Goal: Task Accomplishment & Management: Manage account settings

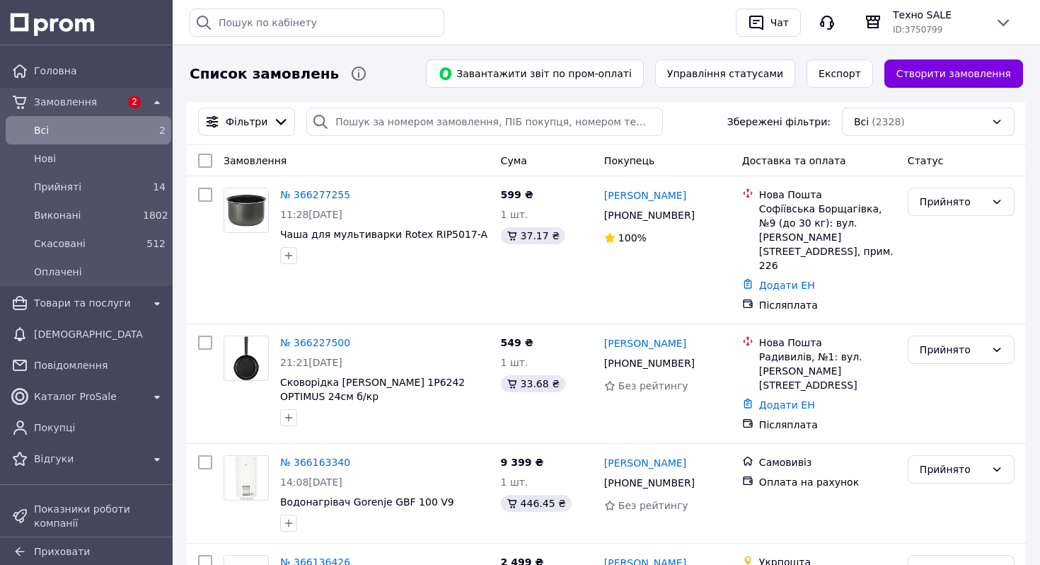
click at [117, 305] on span "Товари та послуги" at bounding box center [88, 303] width 109 height 14
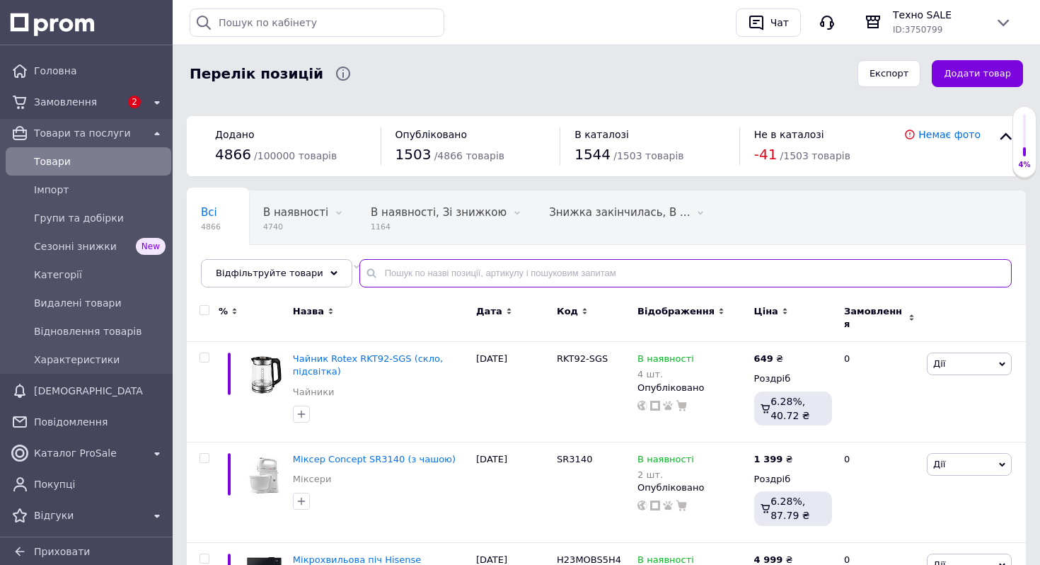
click at [477, 259] on input "text" at bounding box center [686, 273] width 653 height 28
paste input "Смарт приставка Xiaomi Mi TV Stick 4K (MDZ-27-AA)"
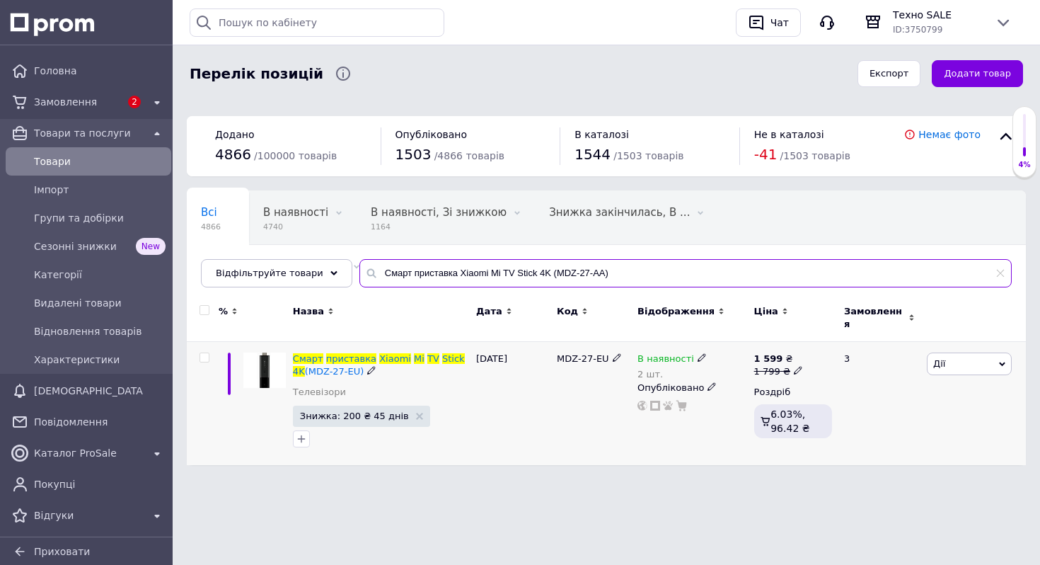
type input "Смарт приставка Xiaomi Mi TV Stick 4K (MDZ-27-AA)"
click at [698, 353] on icon at bounding box center [702, 357] width 8 height 8
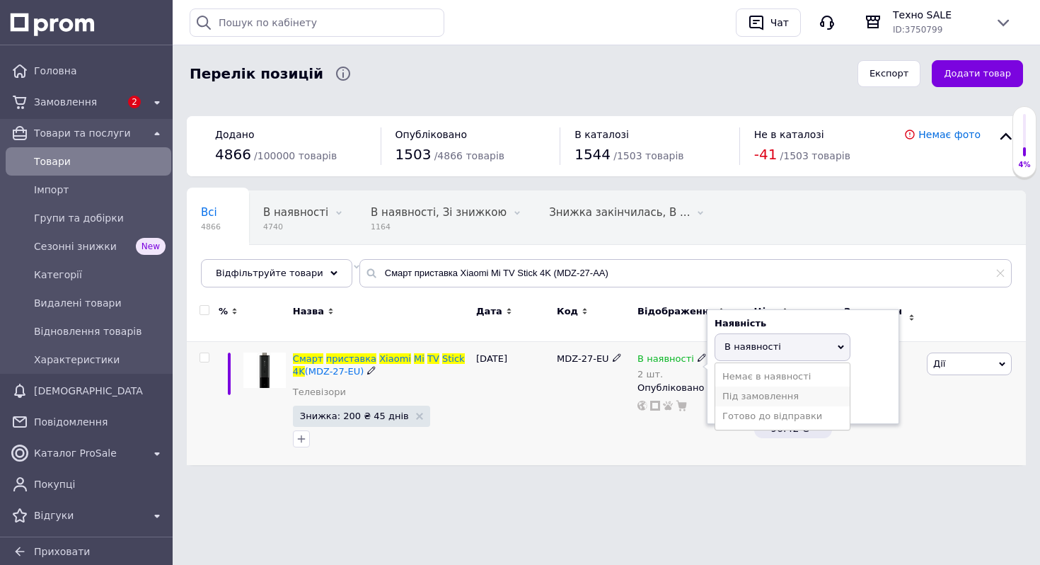
click at [739, 386] on li "Під замовлення" at bounding box center [783, 396] width 134 height 20
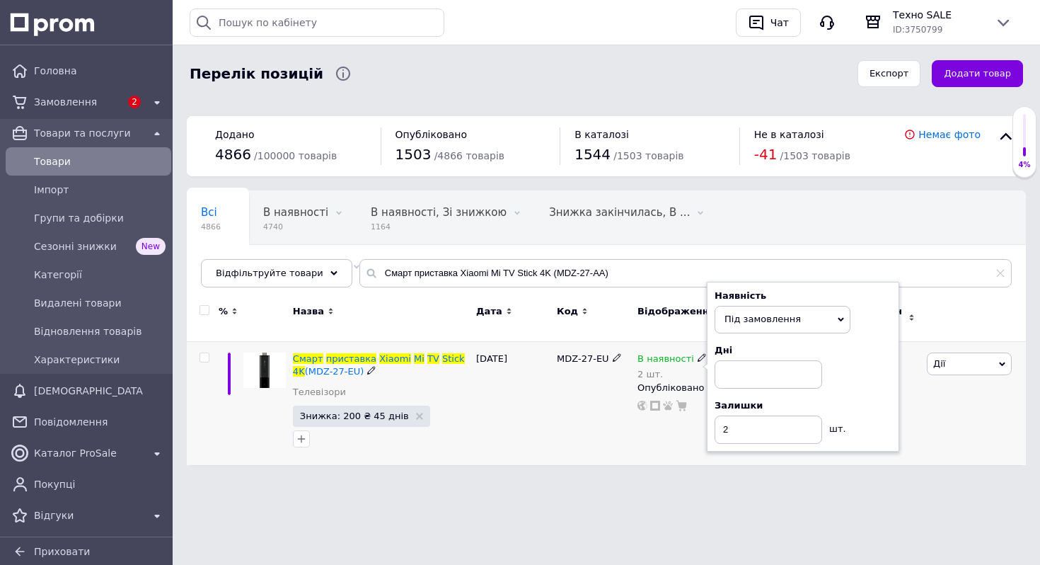
click at [739, 316] on span "Під замовлення" at bounding box center [763, 319] width 76 height 11
click at [747, 365] on li "Немає в наявності" at bounding box center [783, 369] width 134 height 20
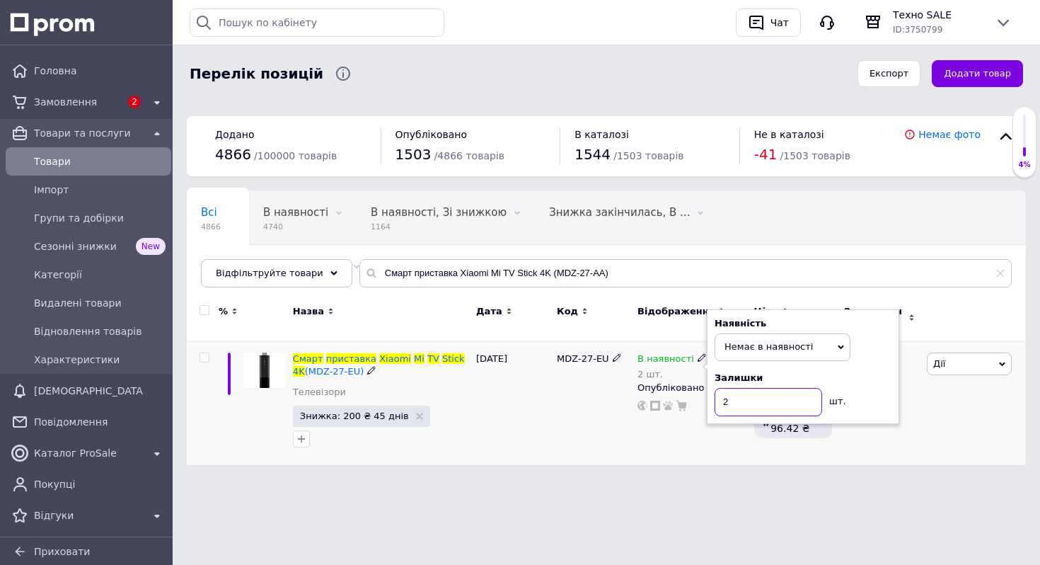
click at [751, 393] on input "2" at bounding box center [769, 402] width 108 height 28
click at [636, 483] on div "Чат з покупцем" at bounding box center [520, 493] width 1040 height 28
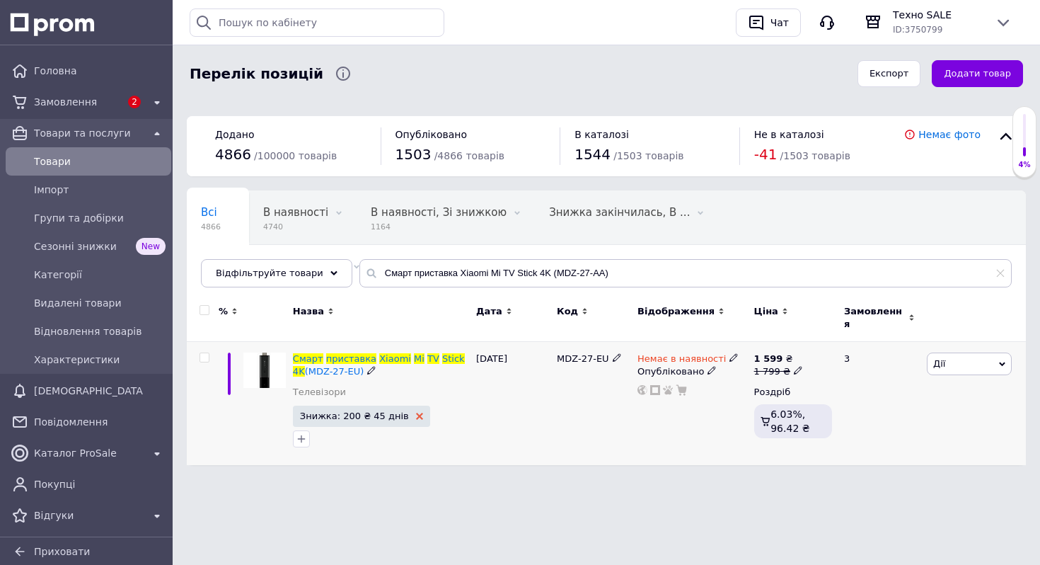
click at [416, 413] on use at bounding box center [419, 416] width 7 height 7
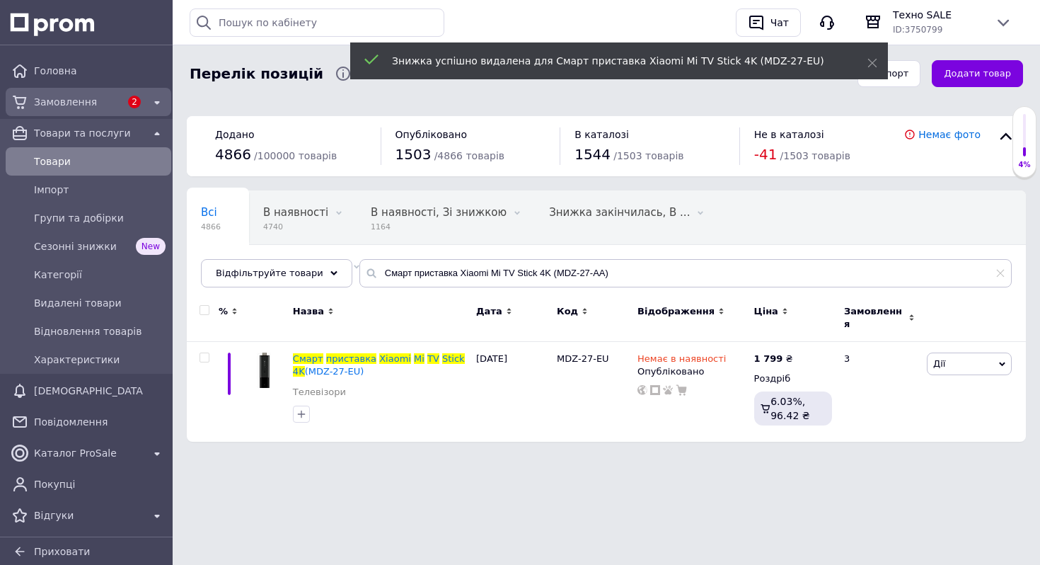
click at [101, 101] on span "Замовлення" at bounding box center [77, 102] width 86 height 14
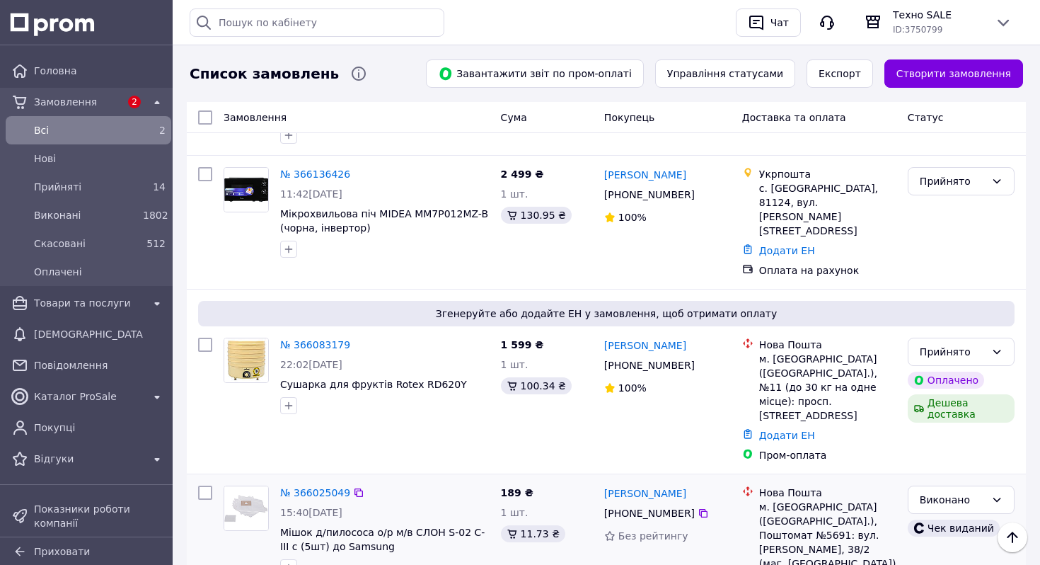
scroll to position [360, 0]
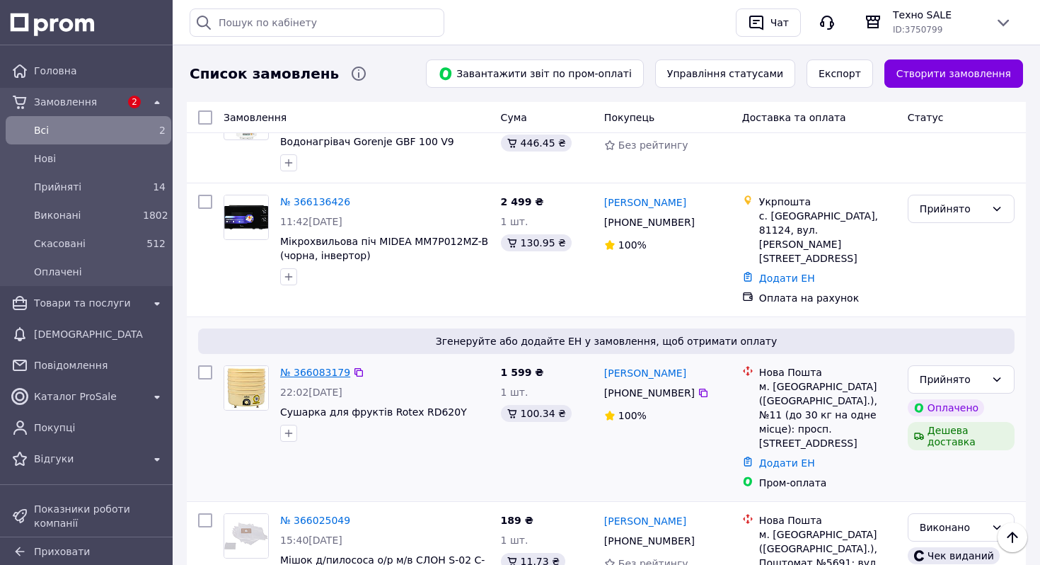
click at [319, 367] on link "№ 366083179" at bounding box center [315, 372] width 70 height 11
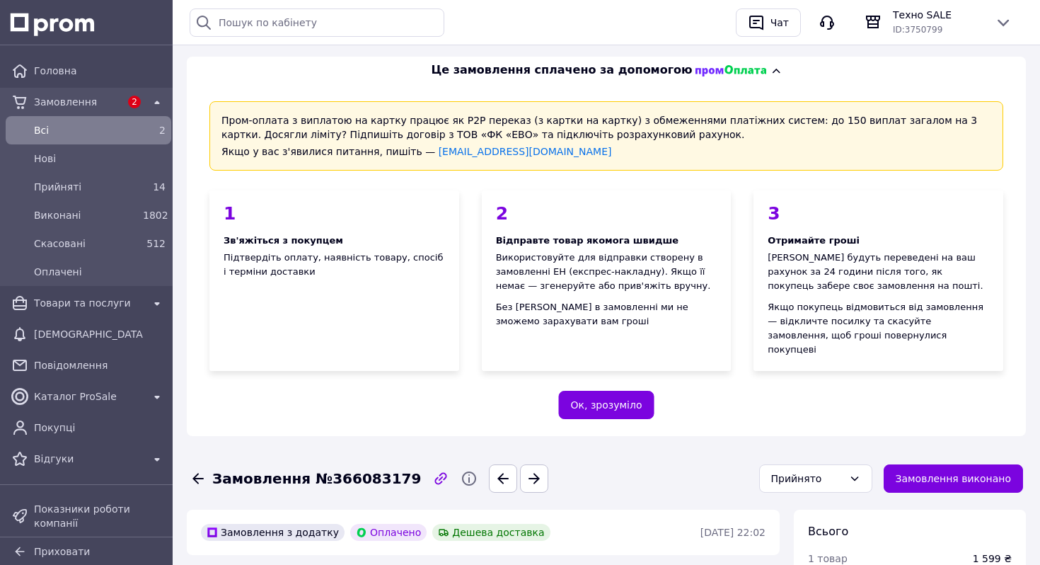
scroll to position [384, 0]
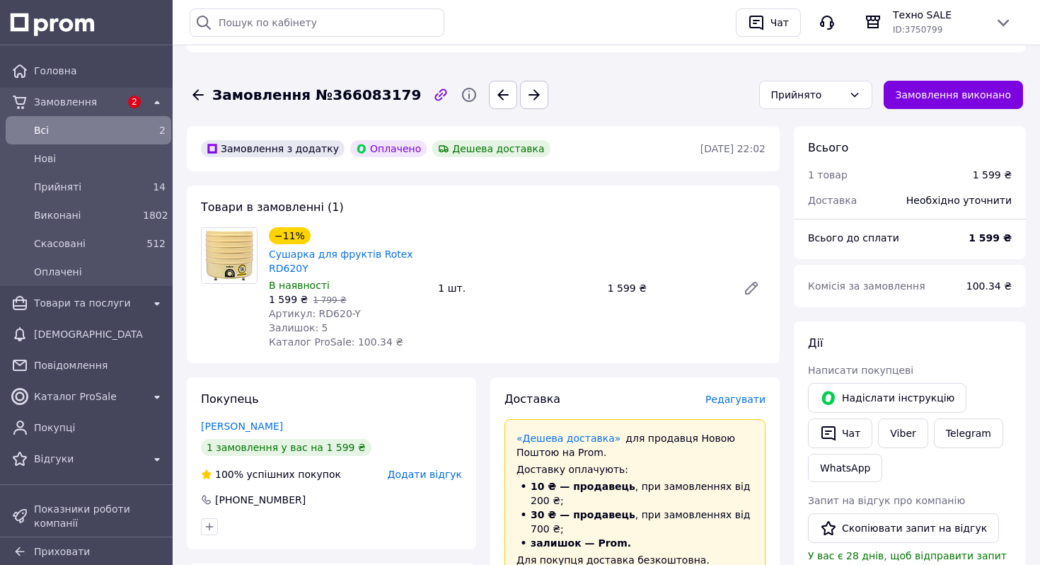
click at [723, 394] on span "Редагувати" at bounding box center [736, 399] width 60 height 11
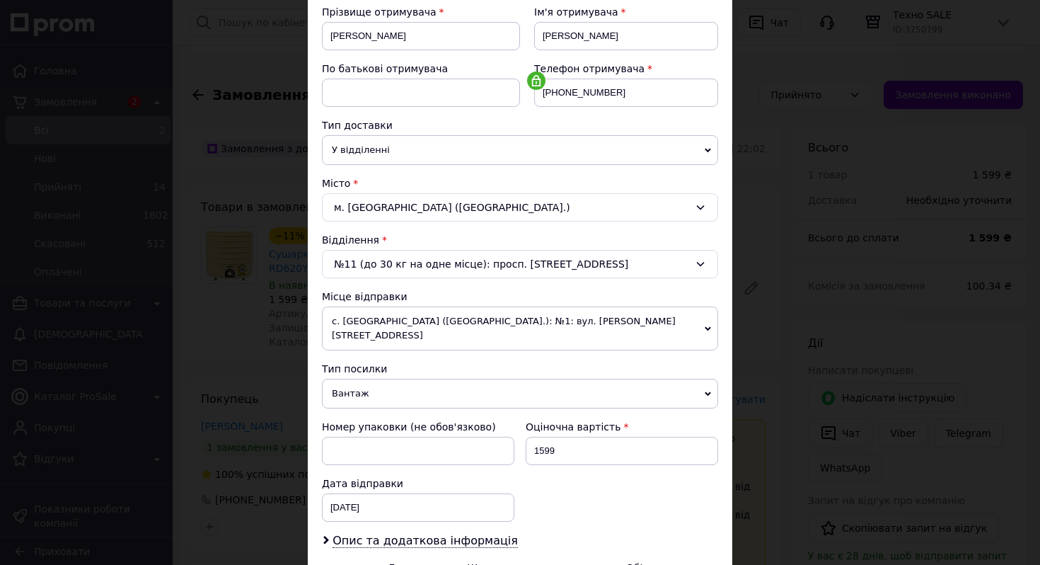
scroll to position [389, 0]
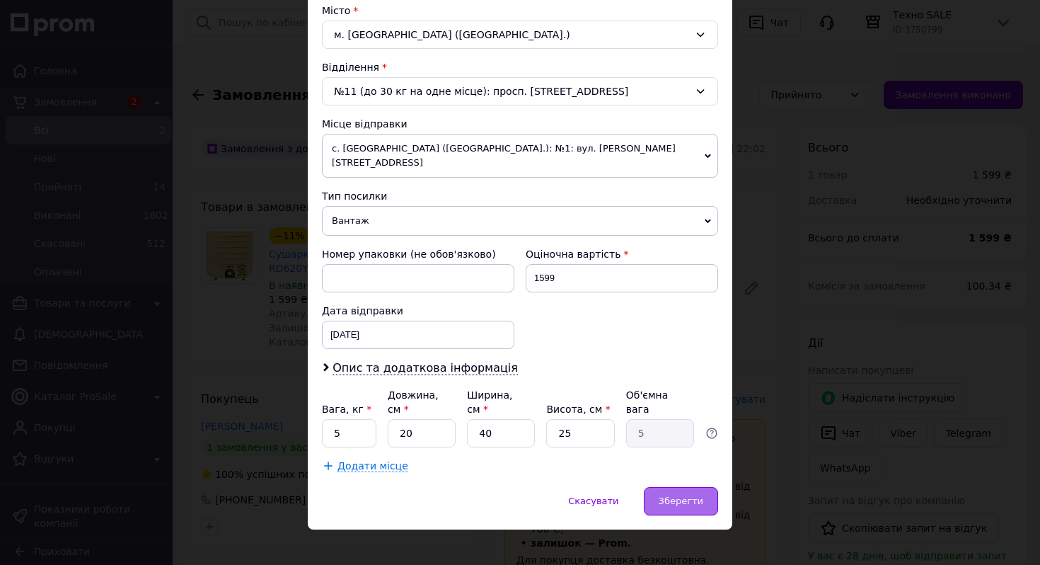
click at [695, 495] on span "Зберегти" at bounding box center [681, 500] width 45 height 11
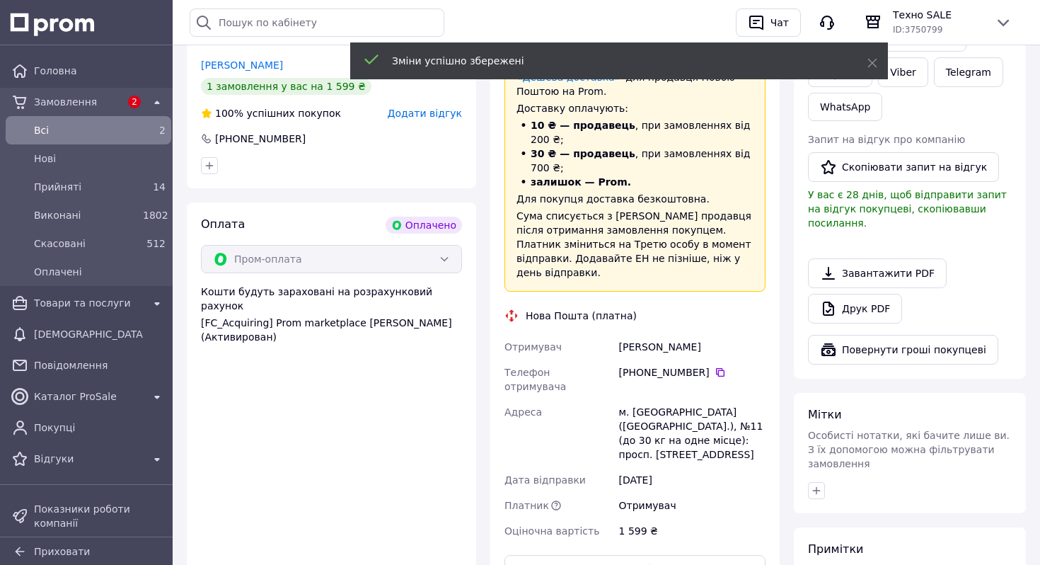
scroll to position [837, 0]
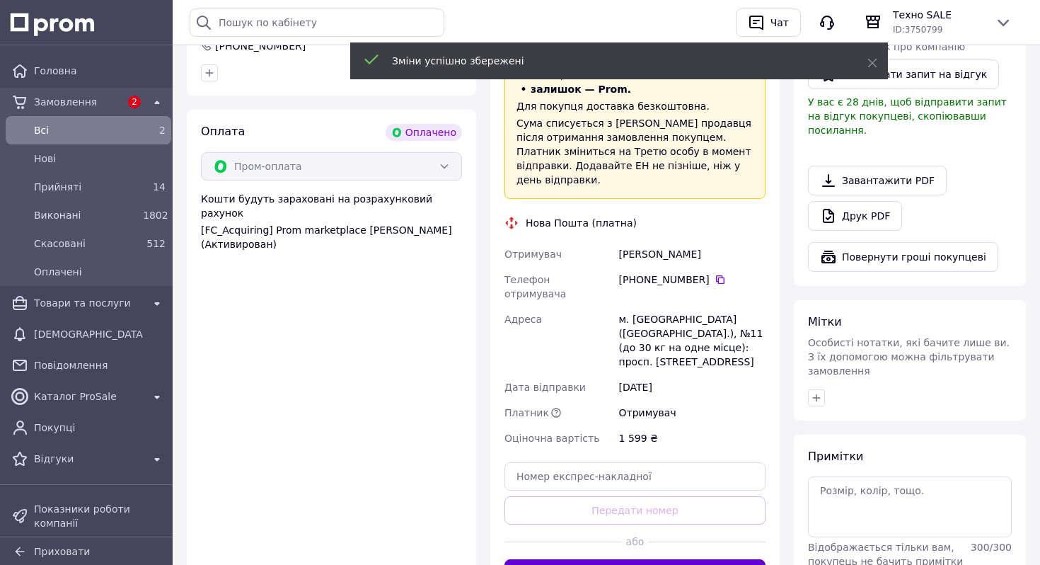
click at [682, 559] on button "Згенерувати ЕН" at bounding box center [635, 573] width 261 height 28
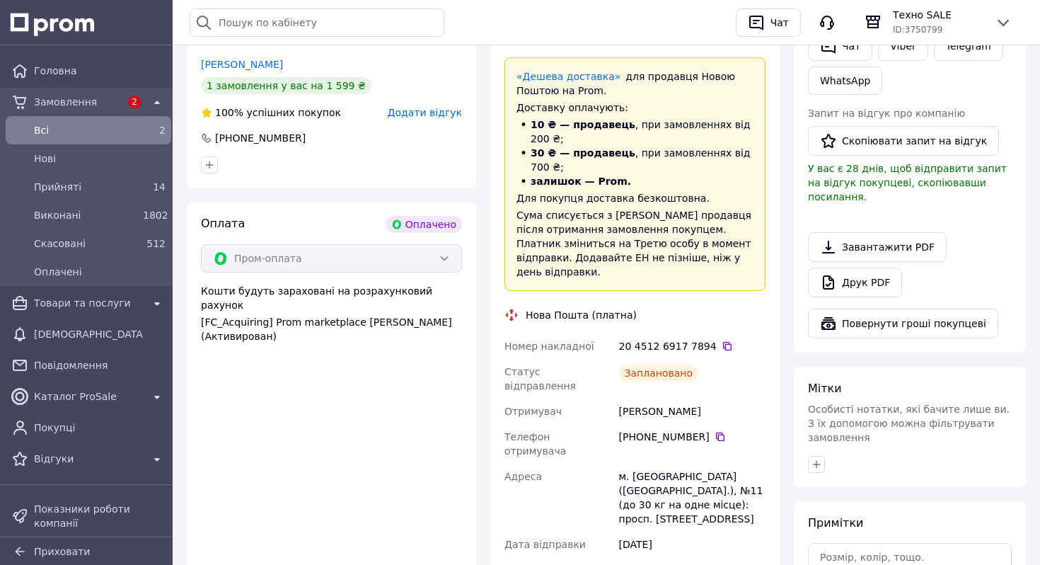
scroll to position [755, 0]
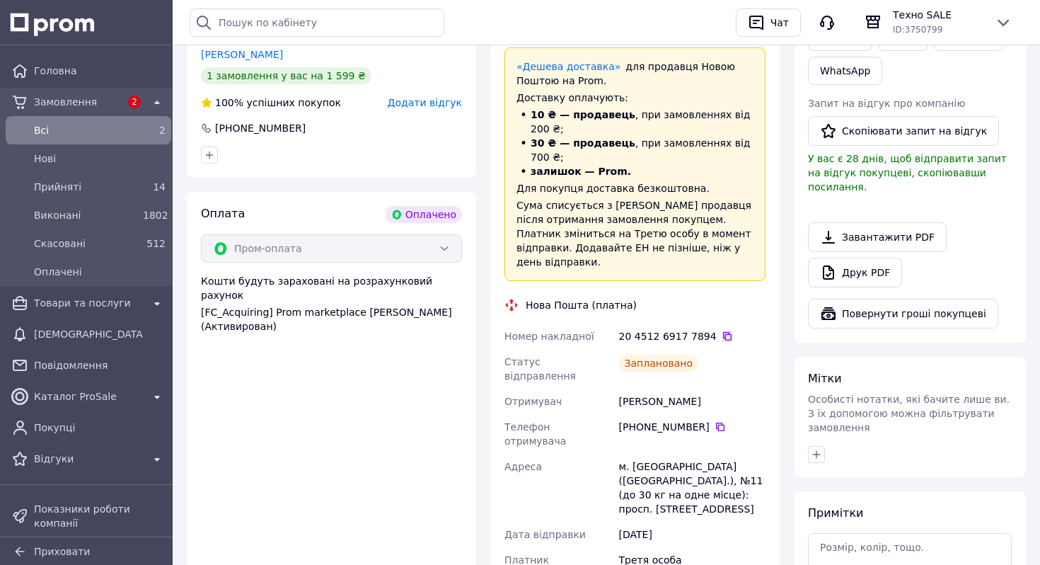
click at [722, 331] on icon at bounding box center [727, 336] width 11 height 11
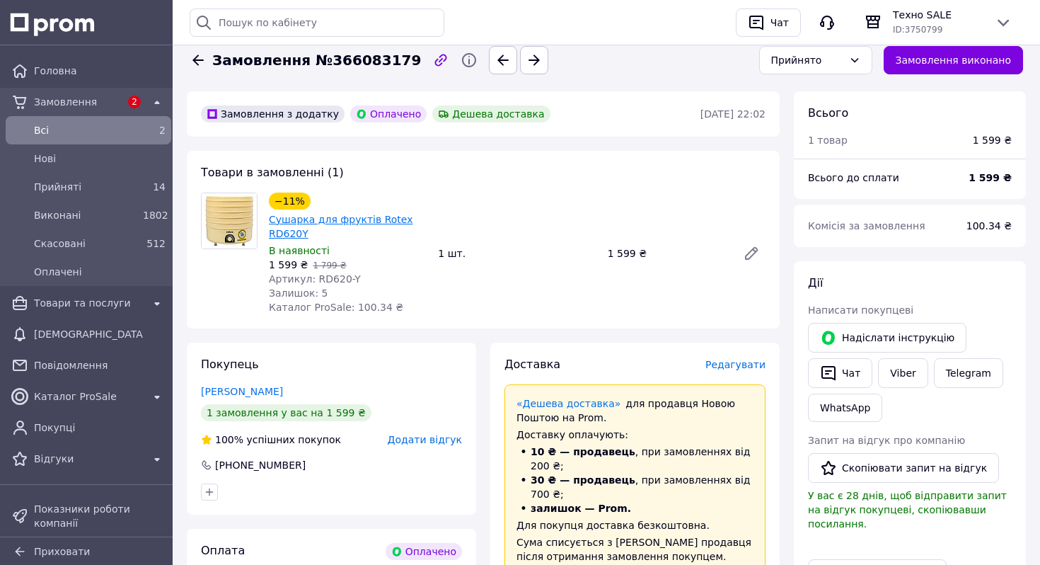
scroll to position [367, 0]
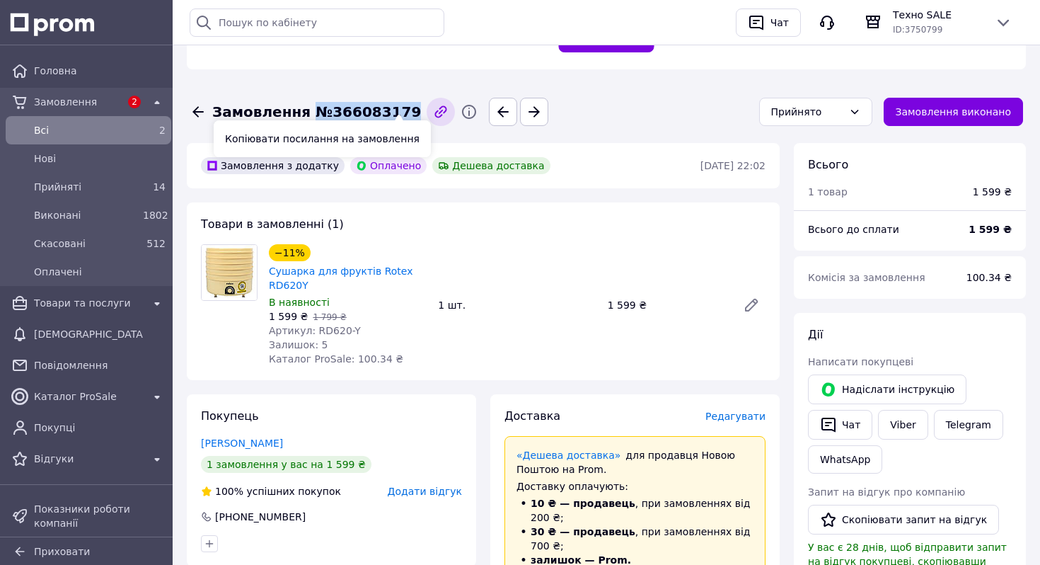
drag, startPoint x: 335, startPoint y: 94, endPoint x: 409, endPoint y: 94, distance: 74.3
click at [409, 98] on div "Замовлення №366083179" at bounding box center [466, 112] width 558 height 28
copy div "№366083179 Прийнято Замовлення виконано"
click at [194, 103] on icon at bounding box center [198, 111] width 17 height 17
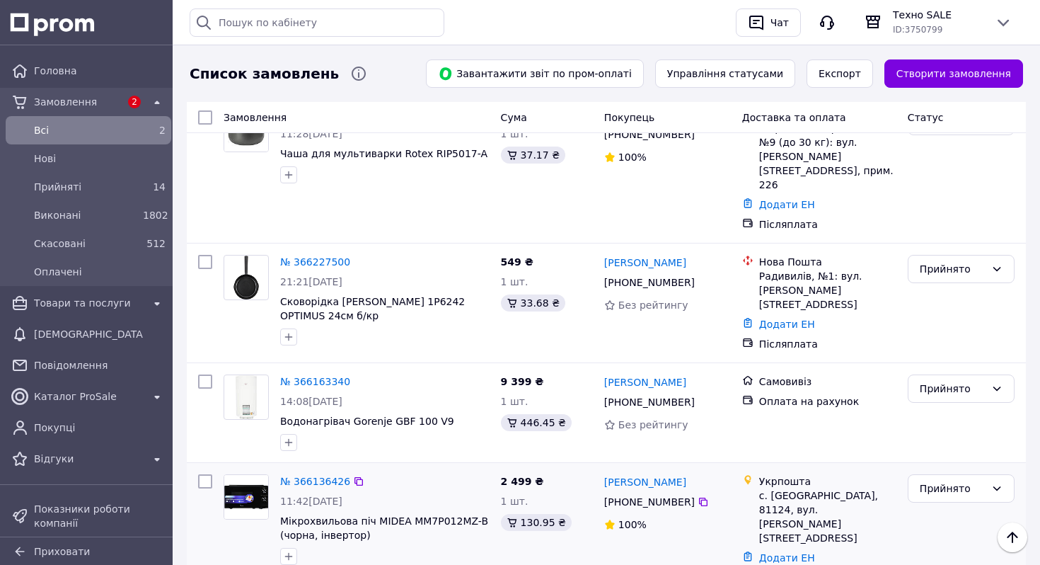
scroll to position [80, 0]
click at [311, 257] on link "№ 366227500" at bounding box center [315, 262] width 70 height 11
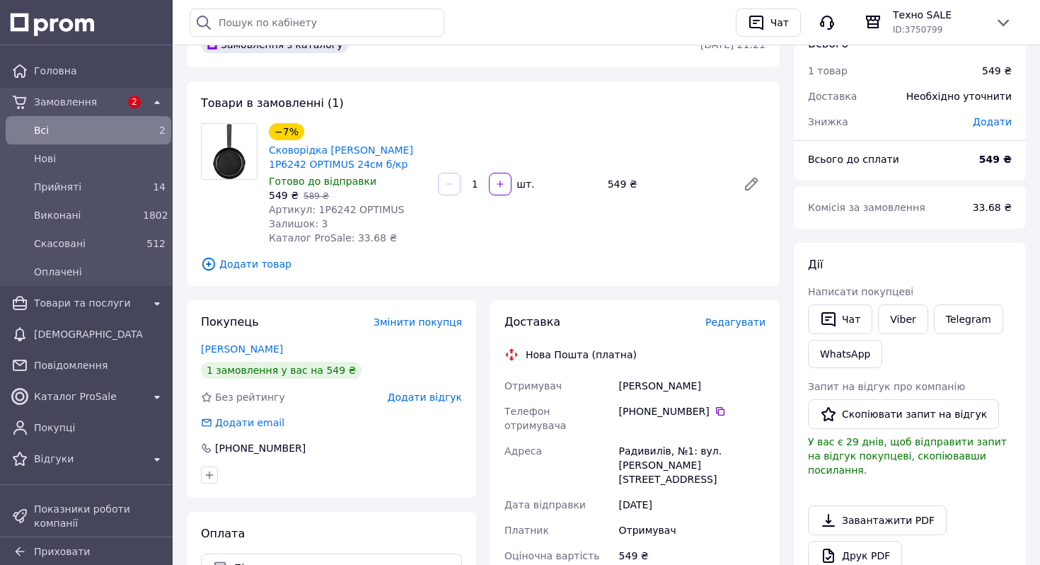
click at [750, 326] on span "Редагувати" at bounding box center [736, 321] width 60 height 11
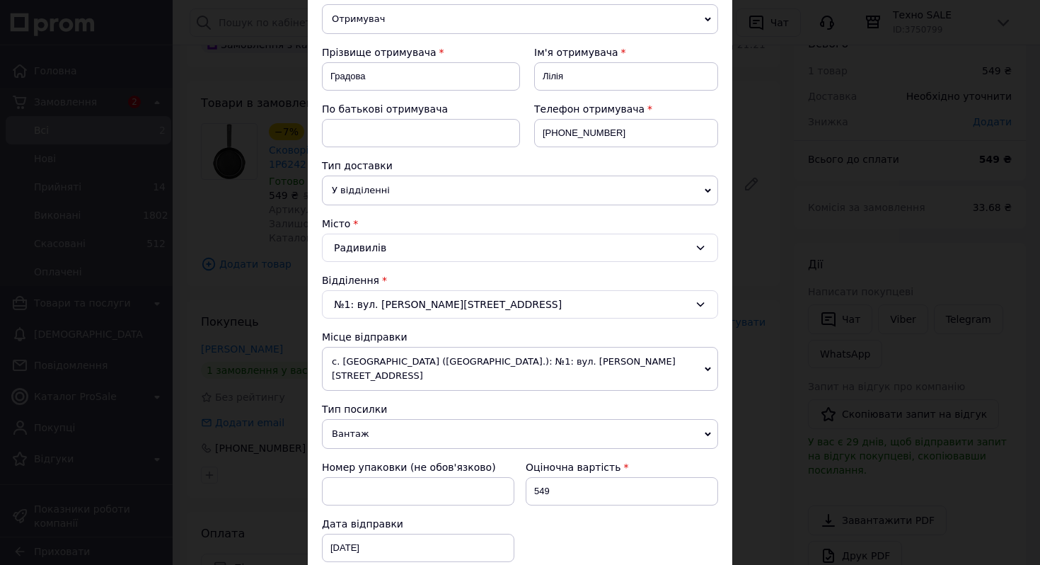
scroll to position [529, 0]
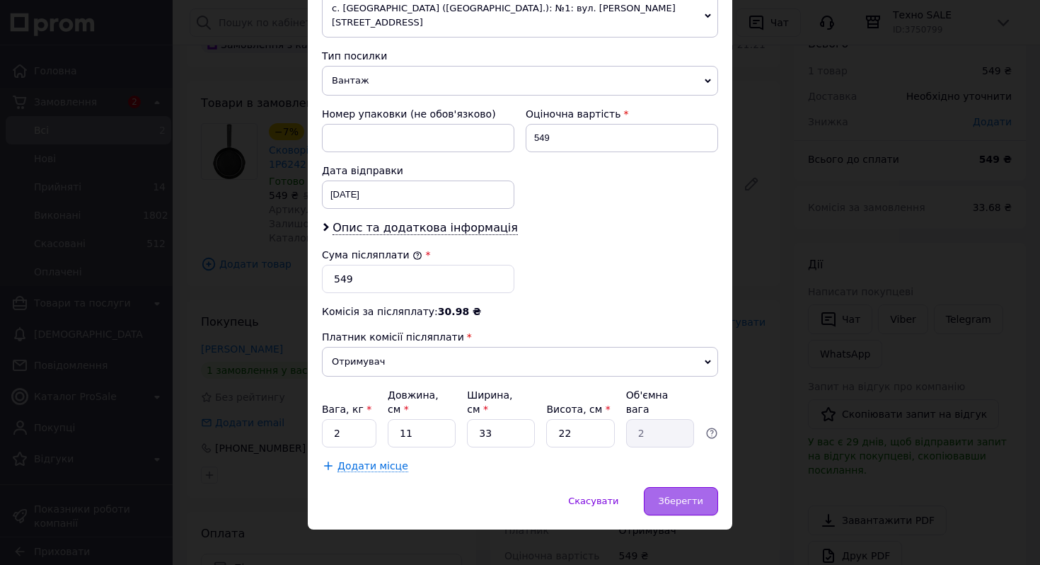
click at [690, 494] on div "Зберегти" at bounding box center [681, 501] width 74 height 28
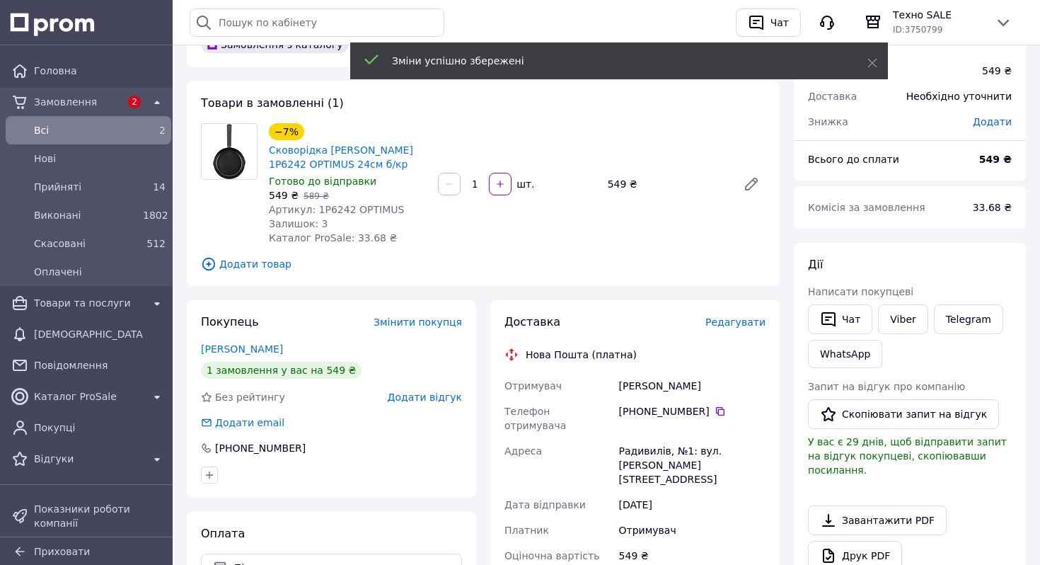
scroll to position [413, 0]
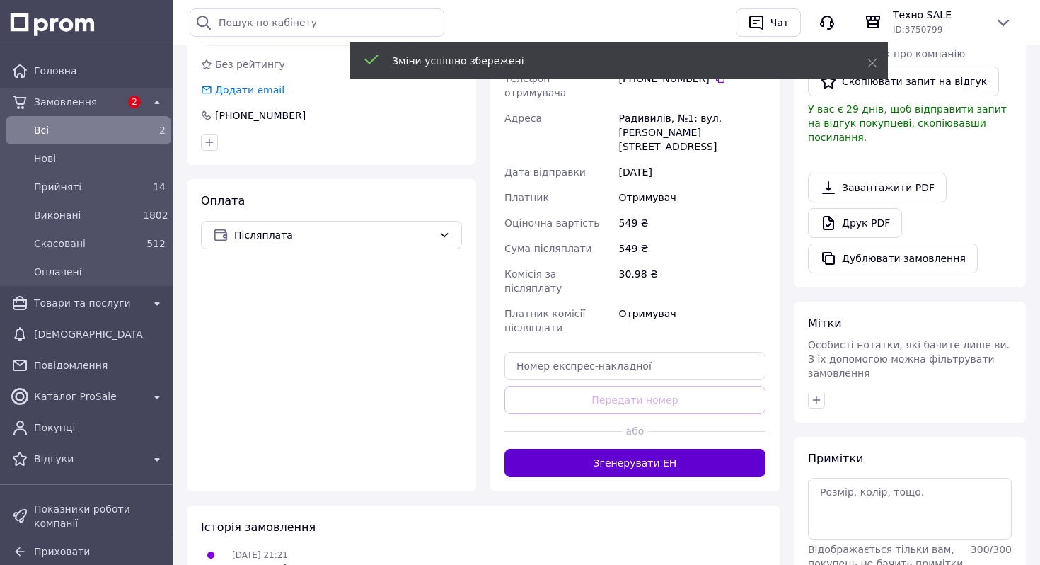
click at [697, 449] on button "Згенерувати ЕН" at bounding box center [635, 463] width 261 height 28
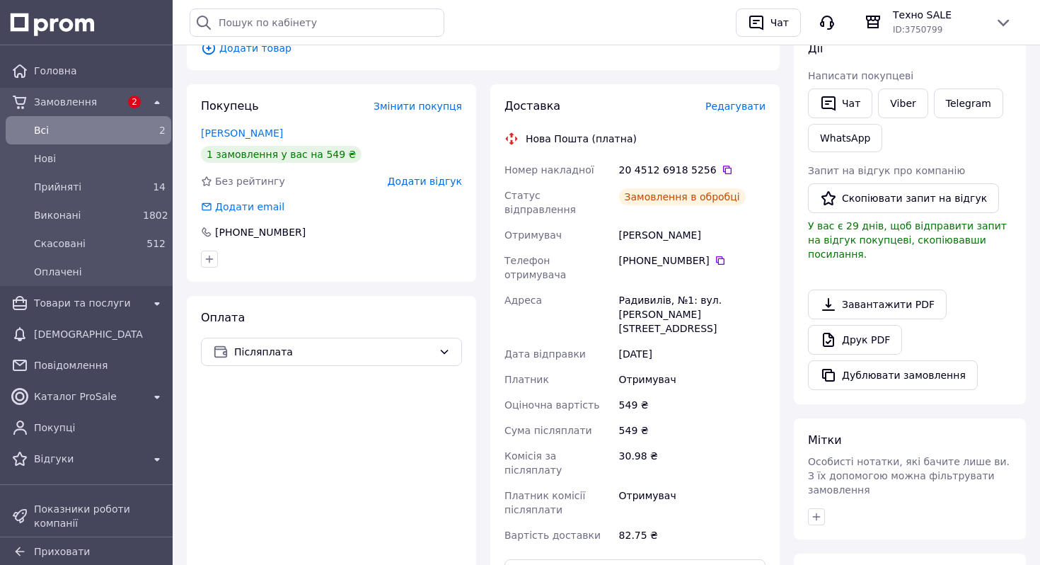
scroll to position [110, 0]
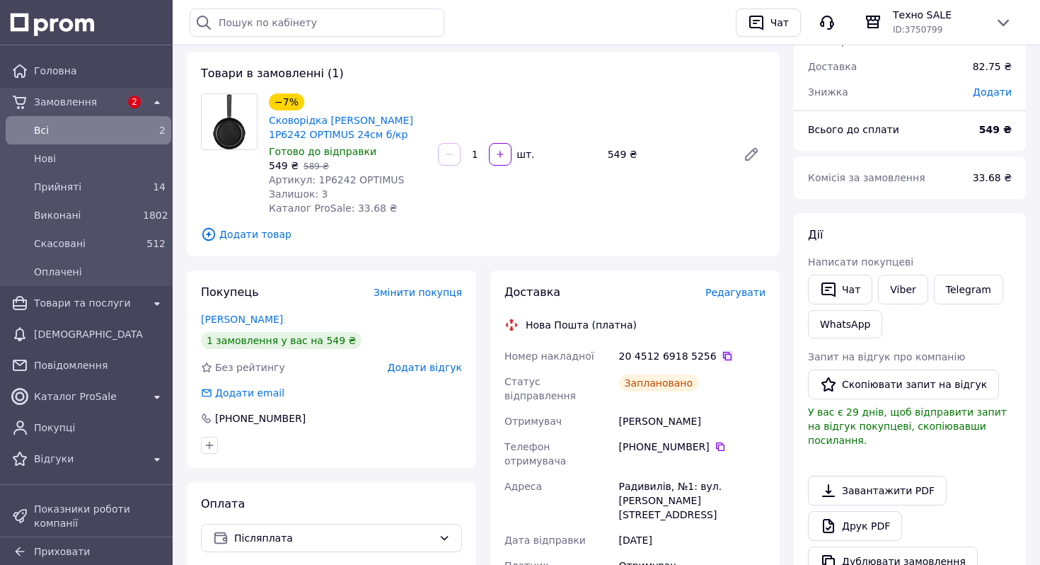
click at [722, 352] on icon at bounding box center [727, 355] width 11 height 11
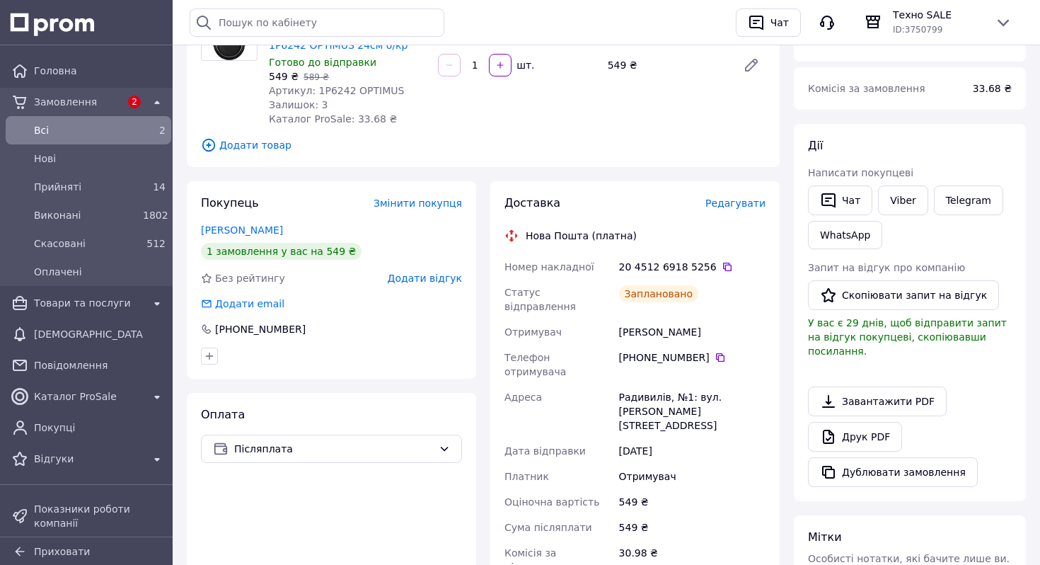
scroll to position [0, 0]
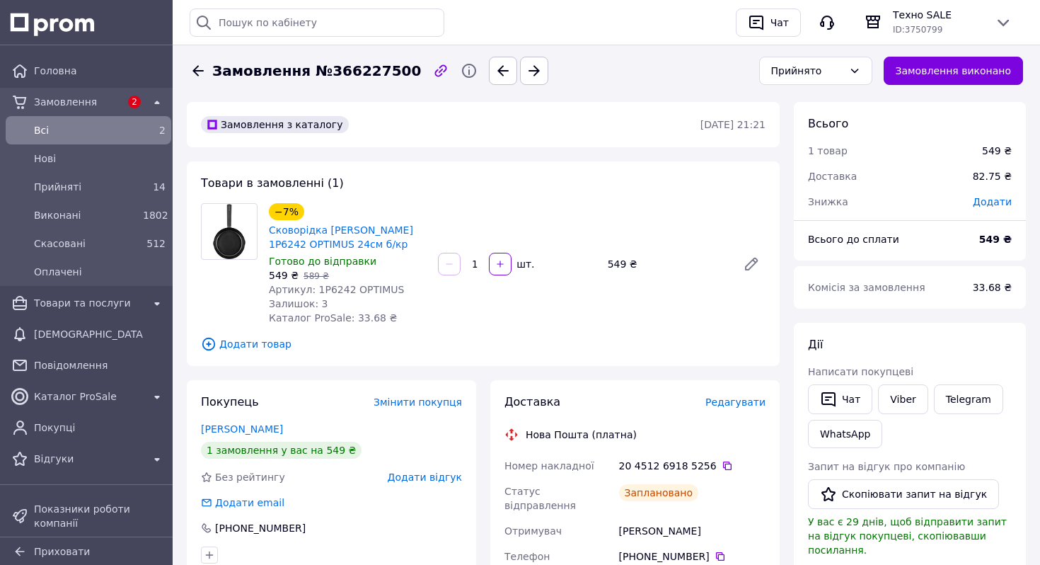
click at [201, 64] on icon at bounding box center [198, 70] width 17 height 17
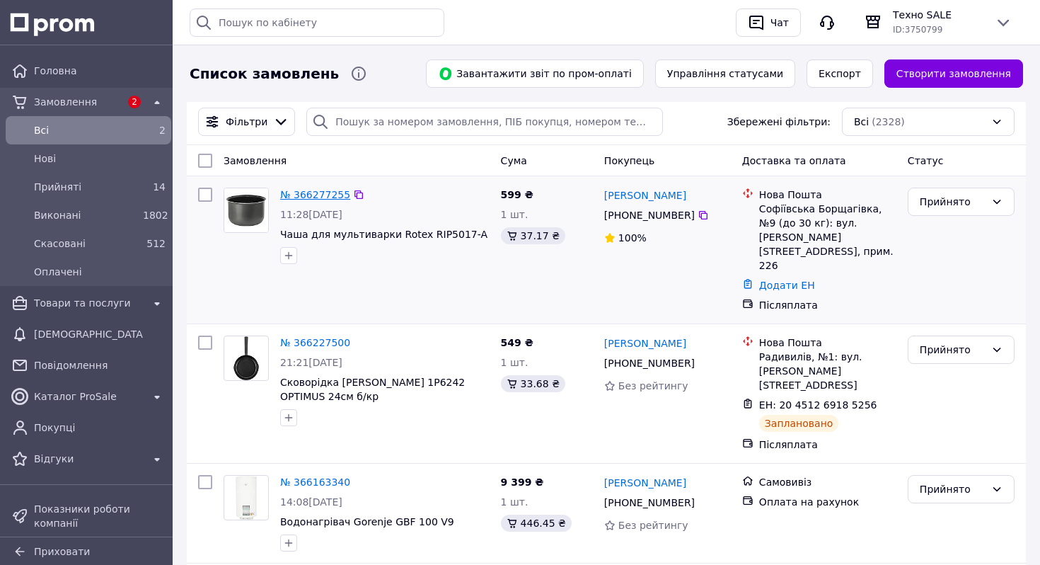
click at [330, 195] on link "№ 366277255" at bounding box center [315, 194] width 70 height 11
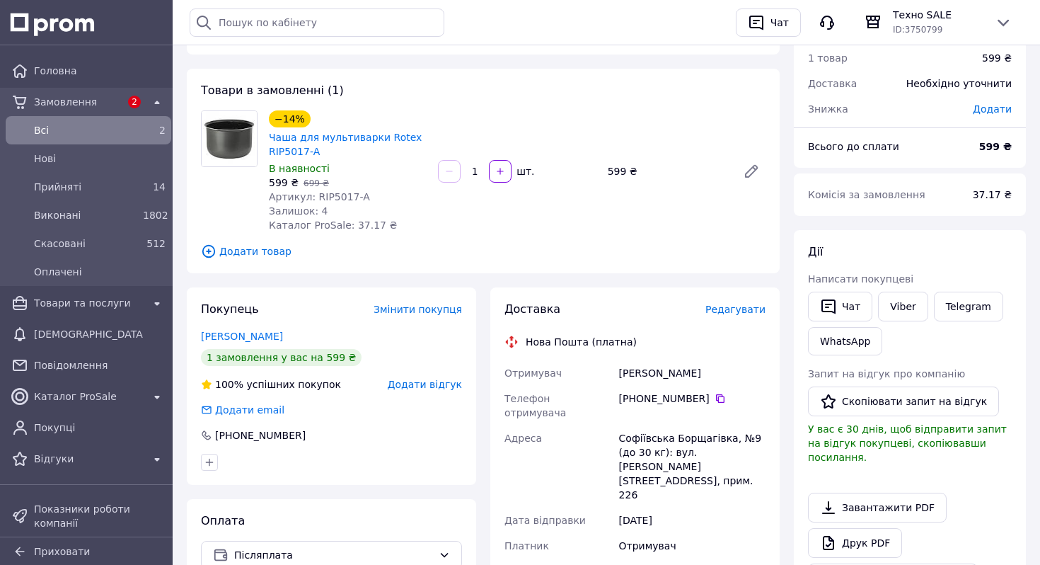
scroll to position [100, 0]
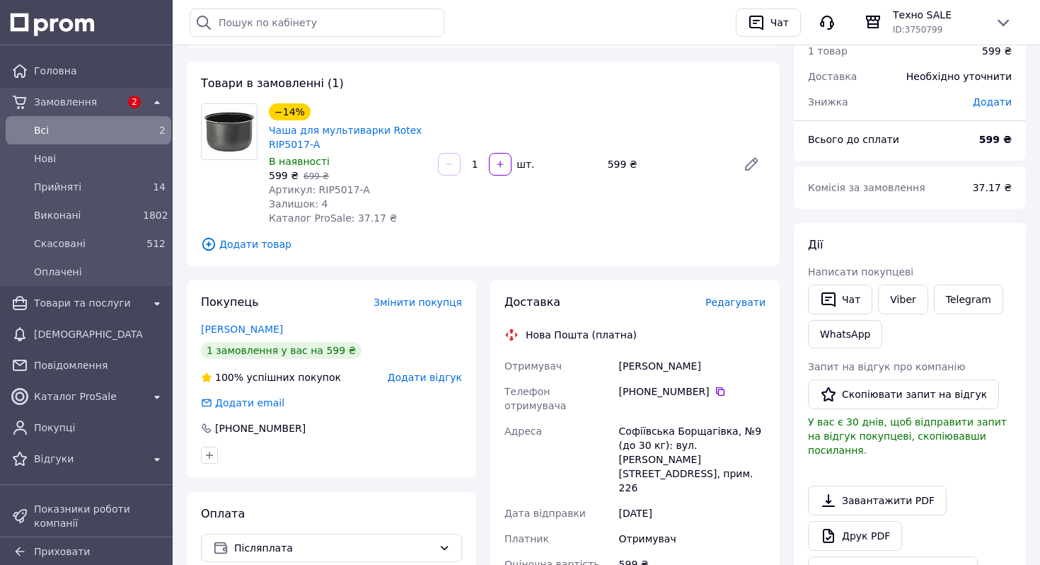
click at [723, 304] on span "Редагувати" at bounding box center [736, 302] width 60 height 11
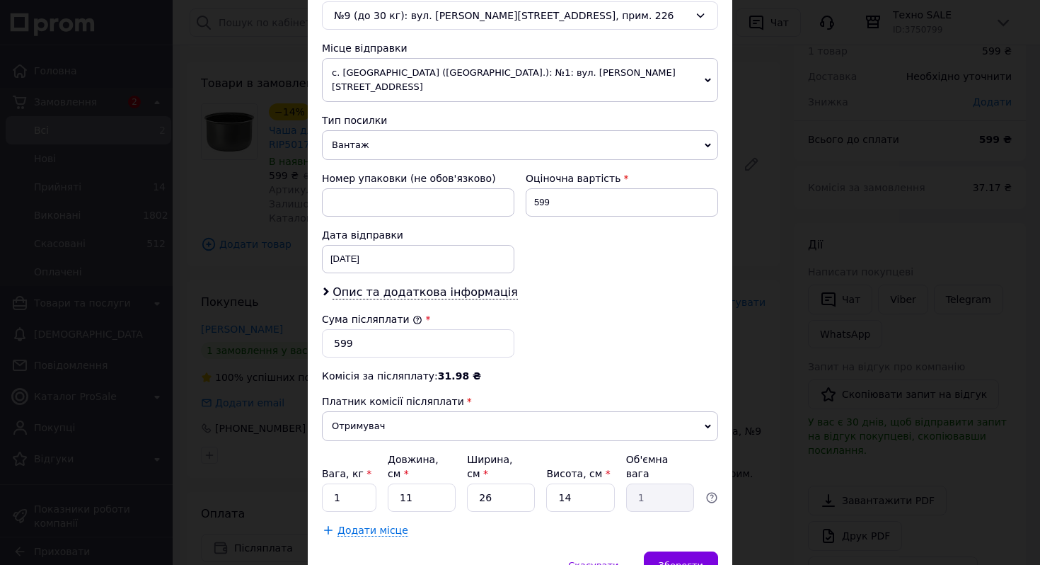
scroll to position [529, 0]
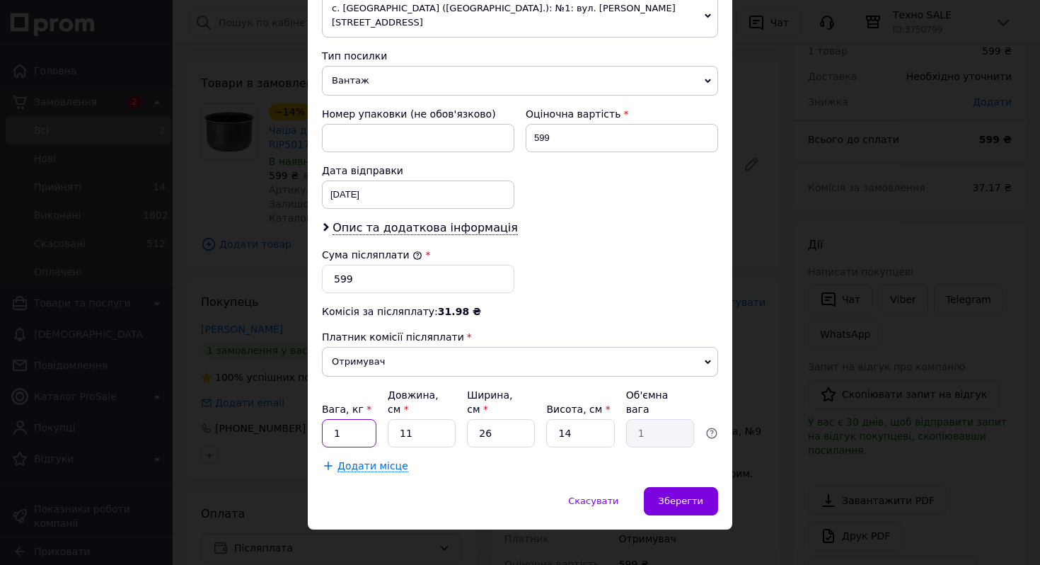
click at [358, 420] on input "1" at bounding box center [349, 433] width 55 height 28
type input "2"
click at [420, 420] on input "11" at bounding box center [422, 433] width 68 height 28
type input "2"
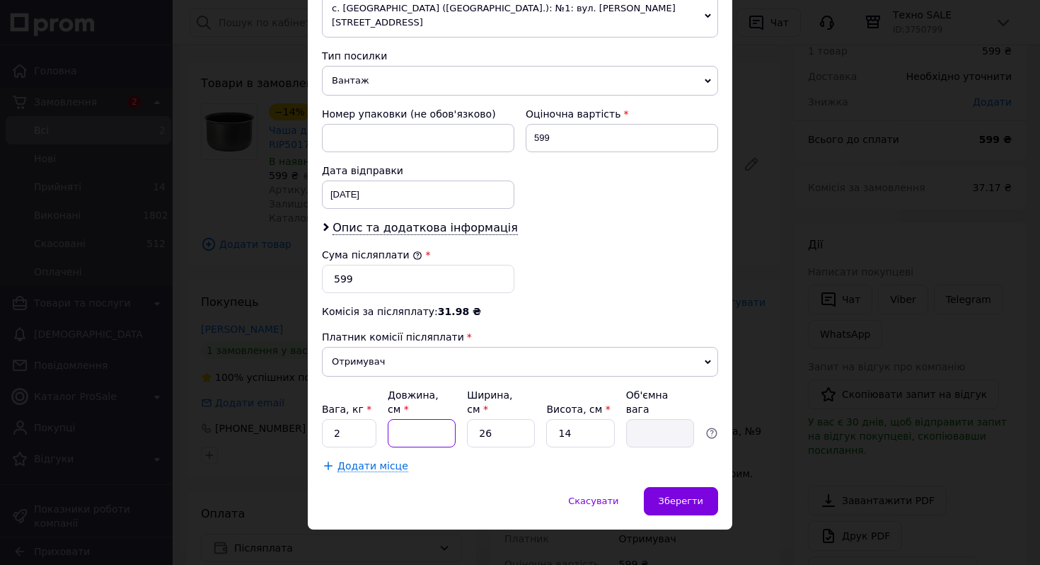
type input "0.18"
type input "20"
type input "1.82"
type input "20"
click at [595, 419] on input "14" at bounding box center [580, 433] width 68 height 28
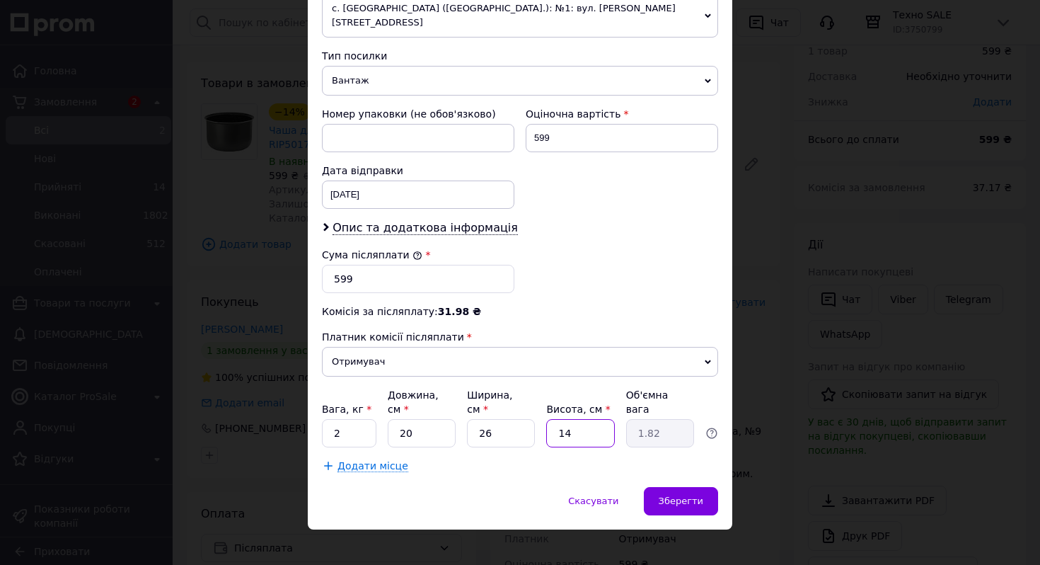
type input "1"
type input "0.13"
type input "2"
type input "0.26"
type input "20"
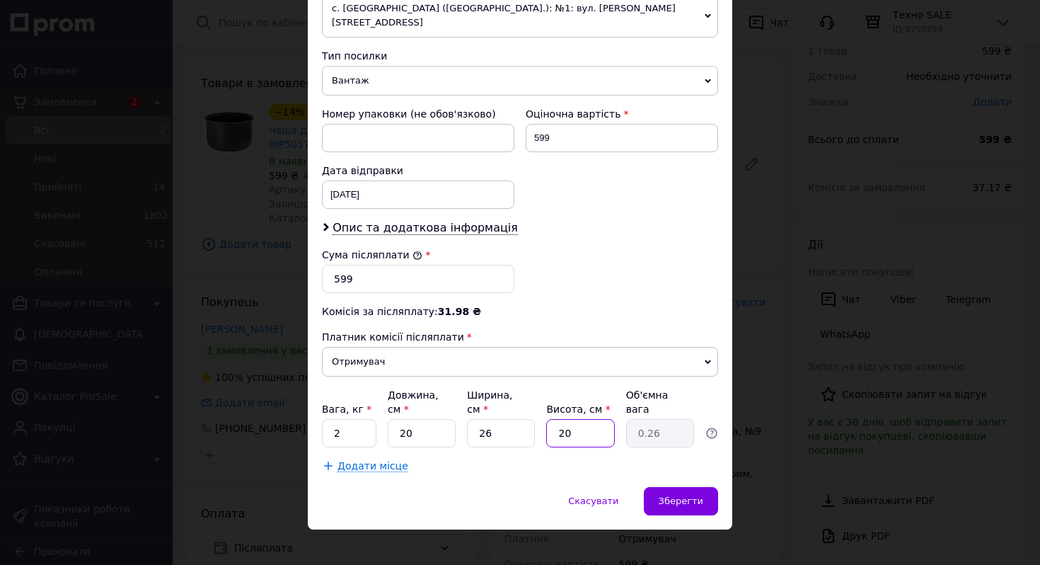
type input "2.6"
type input "20"
click at [527, 428] on input "26" at bounding box center [501, 433] width 68 height 28
type input "2"
type input "0.2"
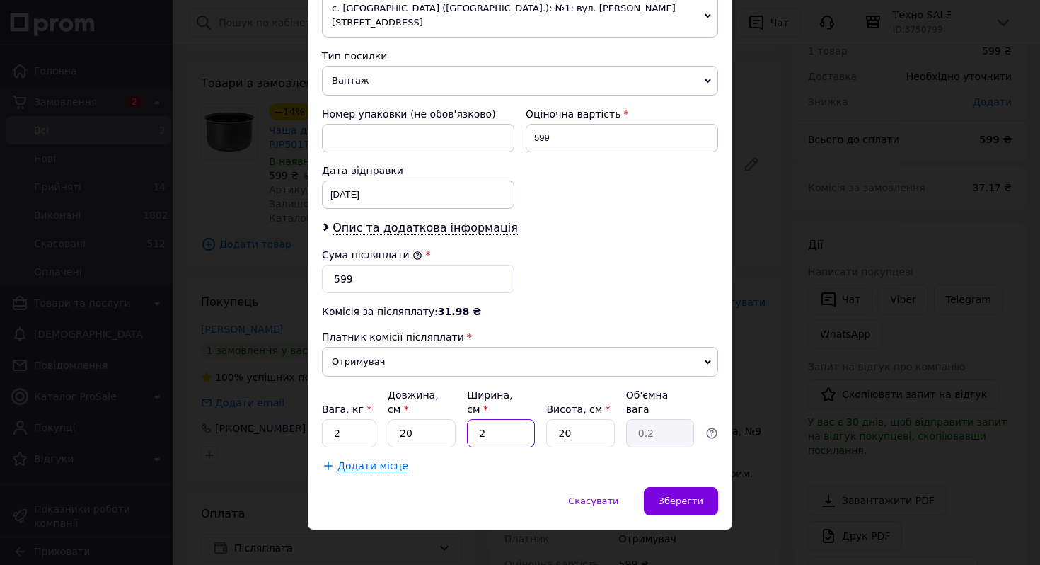
type input "20"
type input "2"
type input "20"
click at [673, 495] on span "Зберегти" at bounding box center [681, 500] width 45 height 11
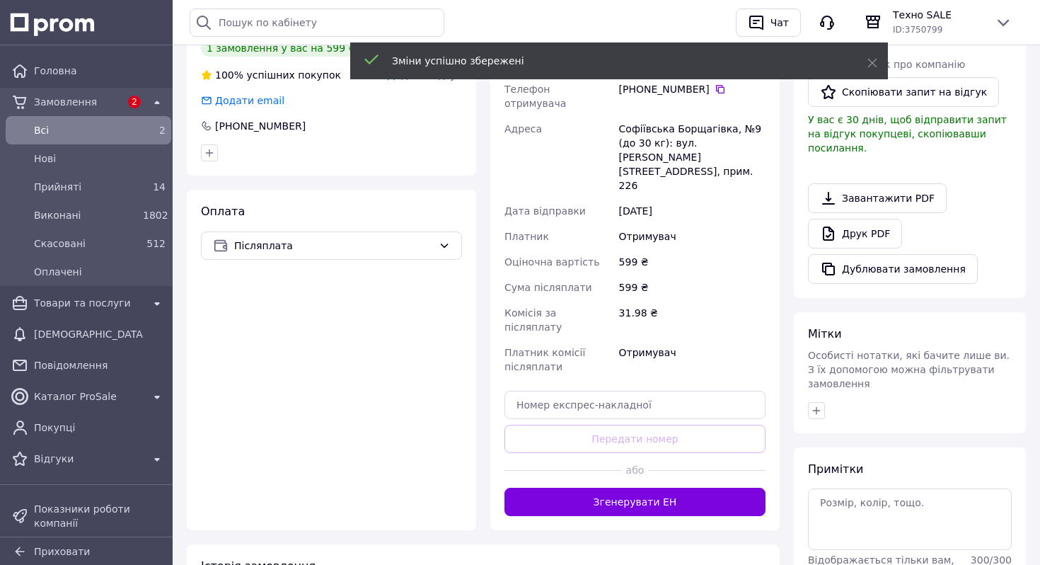
scroll to position [449, 0]
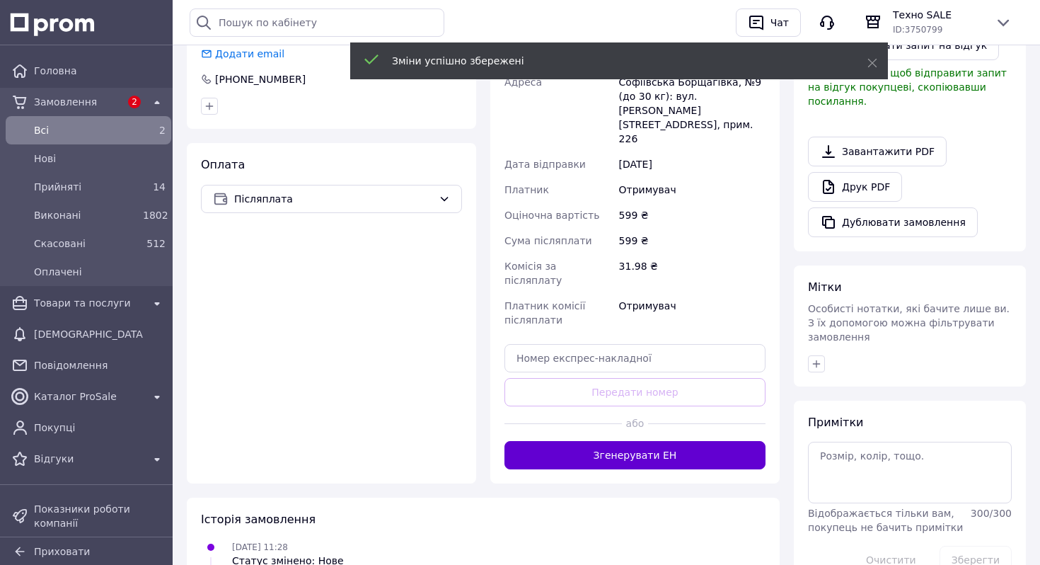
click at [665, 441] on button "Згенерувати ЕН" at bounding box center [635, 455] width 261 height 28
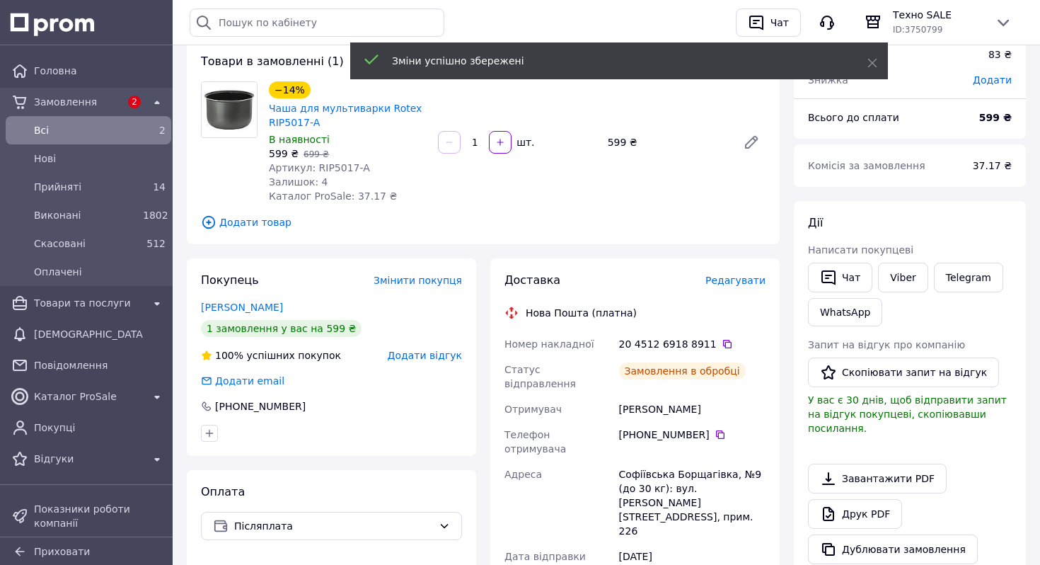
scroll to position [113, 0]
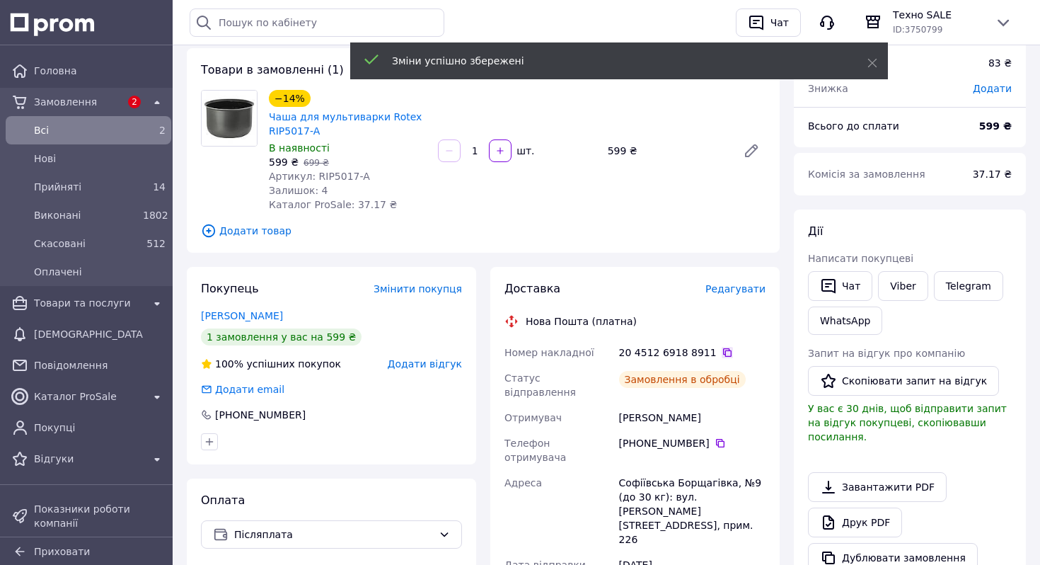
click at [722, 351] on icon at bounding box center [727, 352] width 11 height 11
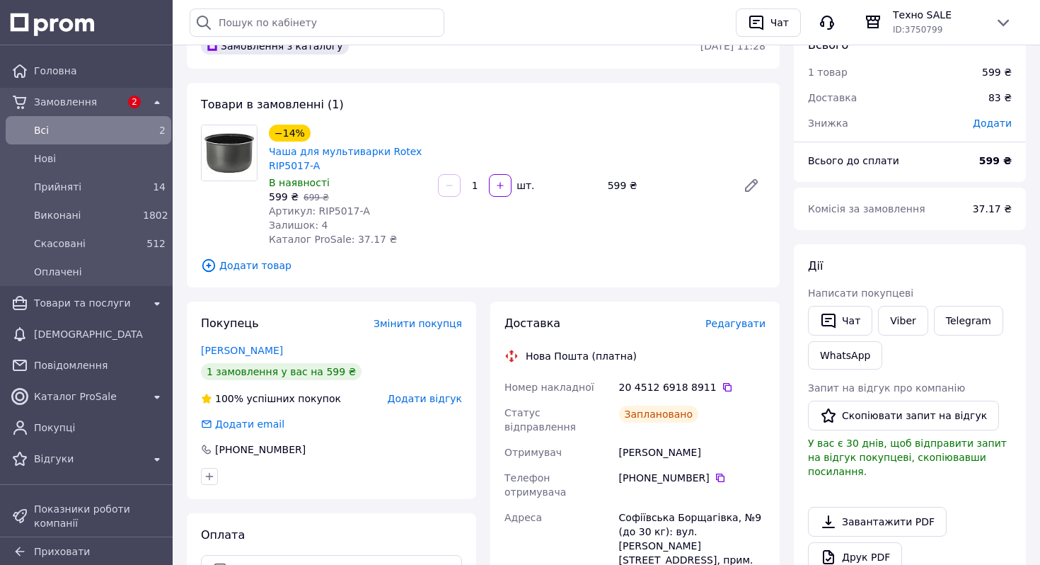
scroll to position [4, 0]
